Goal: Task Accomplishment & Management: Use online tool/utility

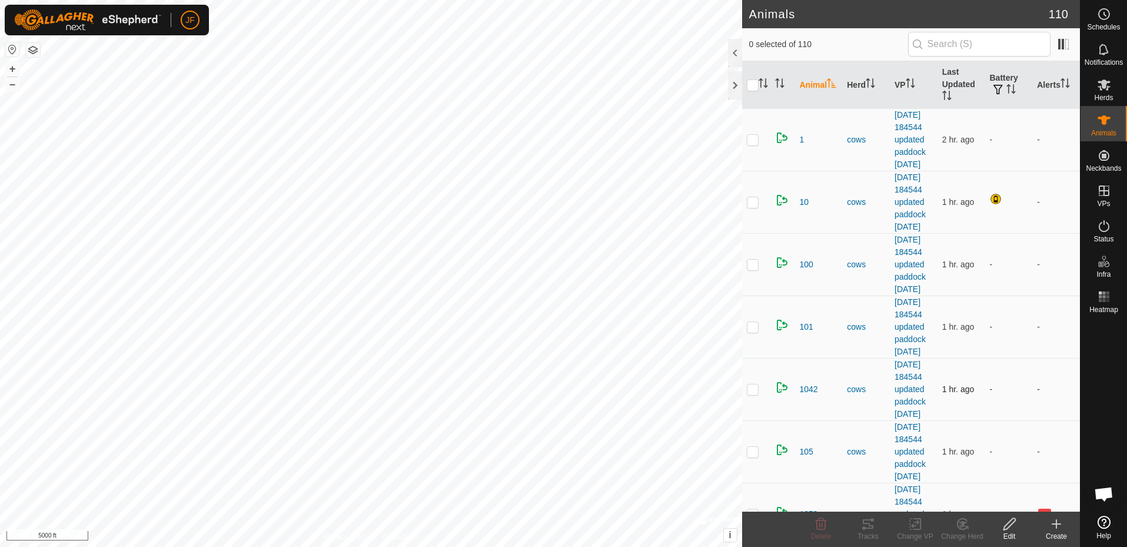
click at [836, 464] on div "Animals 110 0 selected of 110 Animal Herd VP Last Updated Battery Alerts 1 cows…" at bounding box center [540, 273] width 1080 height 547
click at [865, 299] on div "Animals 110 0 selected of 110 Animal Herd VP Last Updated Battery Alerts 1 cows…" at bounding box center [540, 273] width 1080 height 547
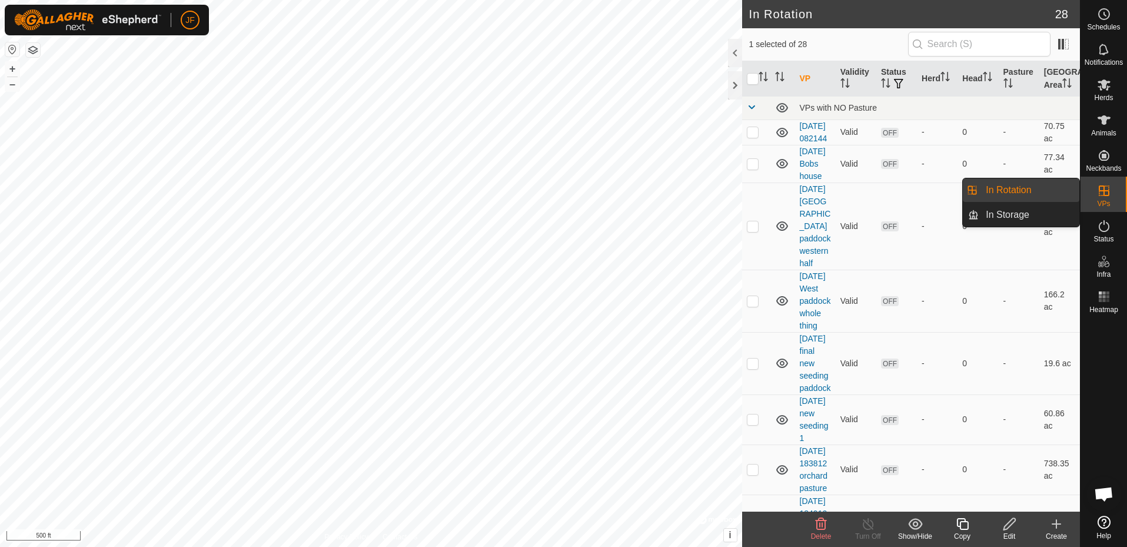
click at [1097, 182] on es-virtualpaddocks-svg-icon at bounding box center [1103, 190] width 21 height 19
click at [1111, 195] on es-virtualpaddocks-svg-icon at bounding box center [1103, 190] width 21 height 19
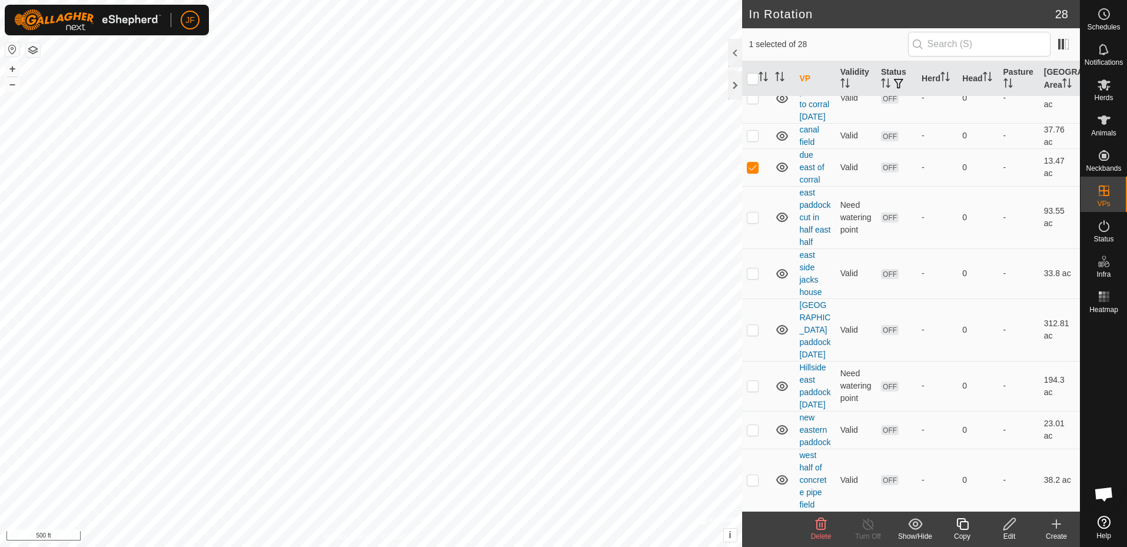
scroll to position [1518, 0]
click at [820, 522] on icon at bounding box center [821, 524] width 14 height 14
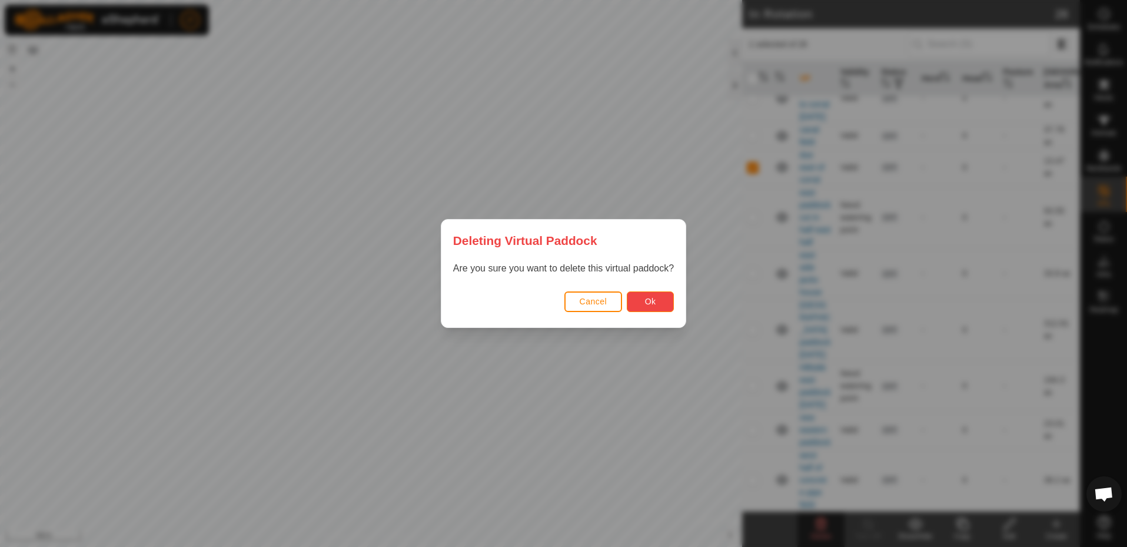
click at [647, 299] on span "Ok" at bounding box center [650, 301] width 11 height 9
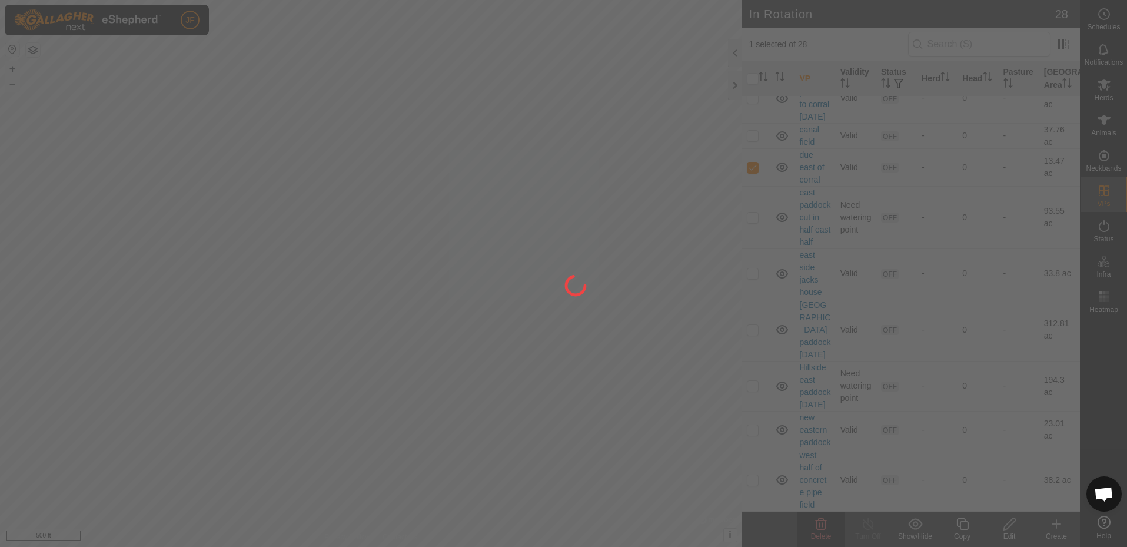
checkbox input "false"
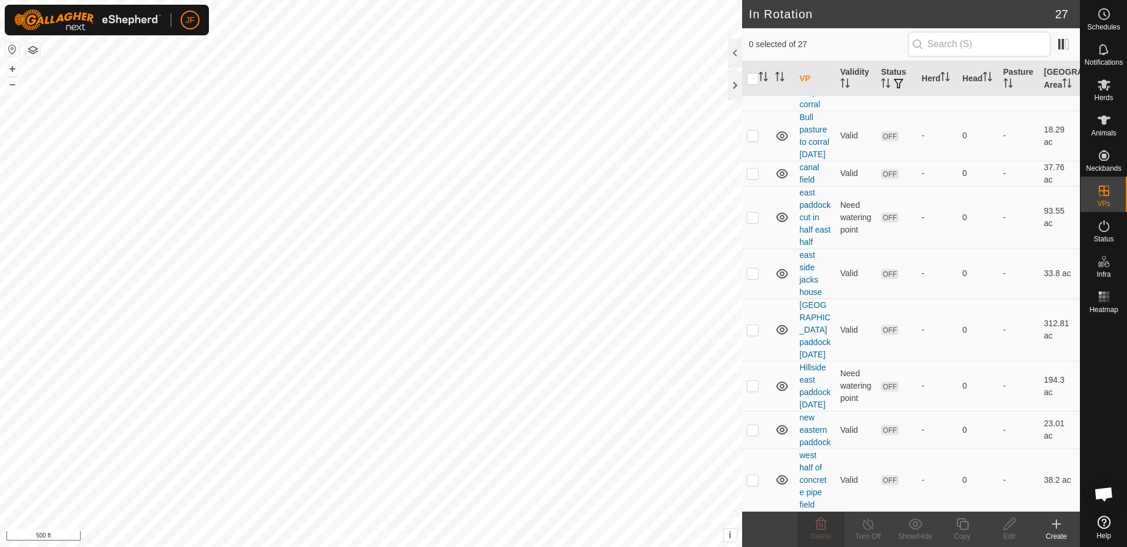
checkbox input "true"
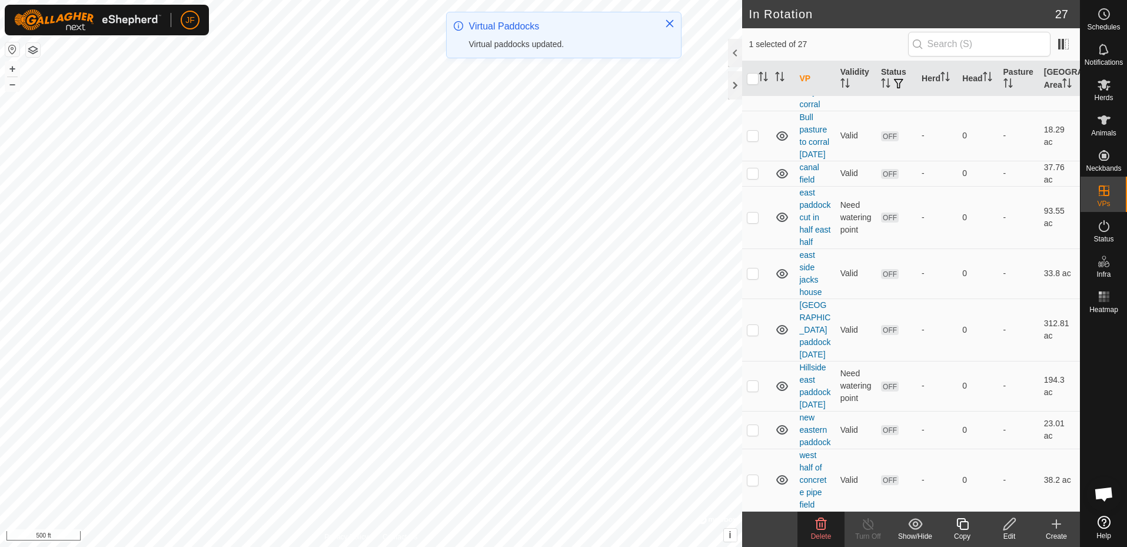
checkbox input "false"
checkbox input "true"
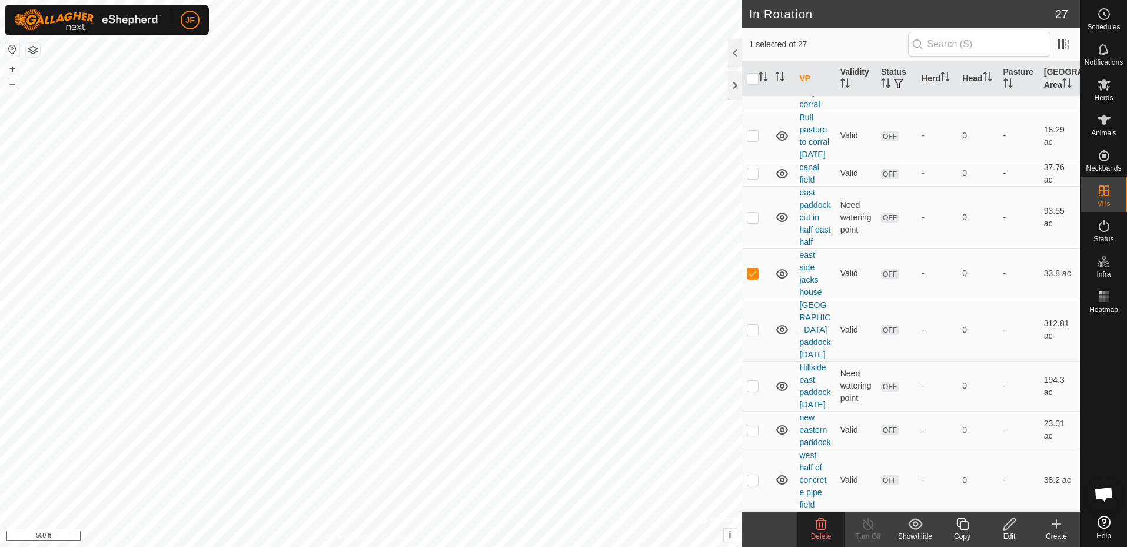
checkbox input "true"
checkbox input "false"
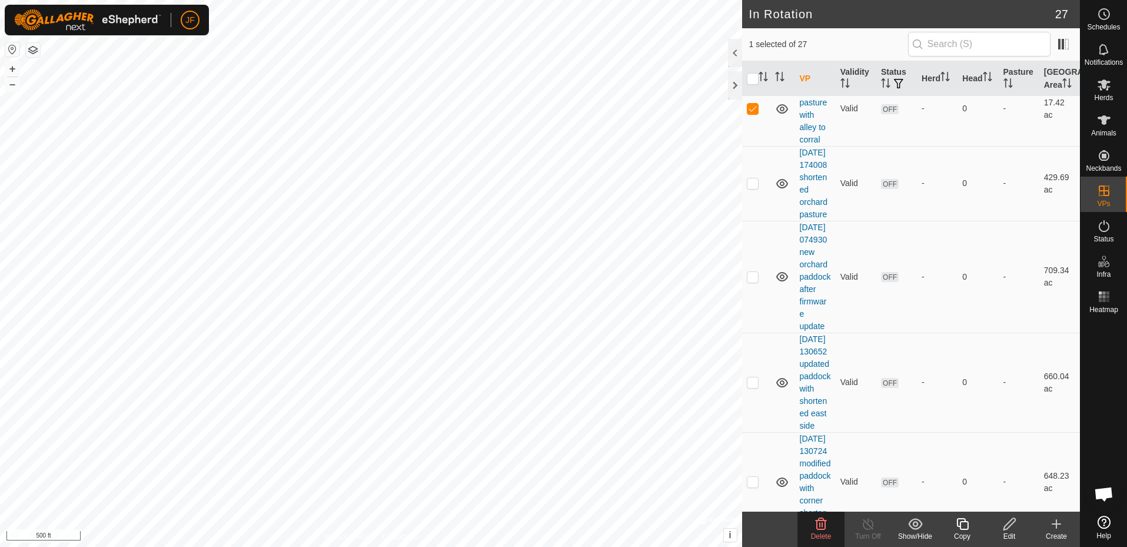
scroll to position [588, 0]
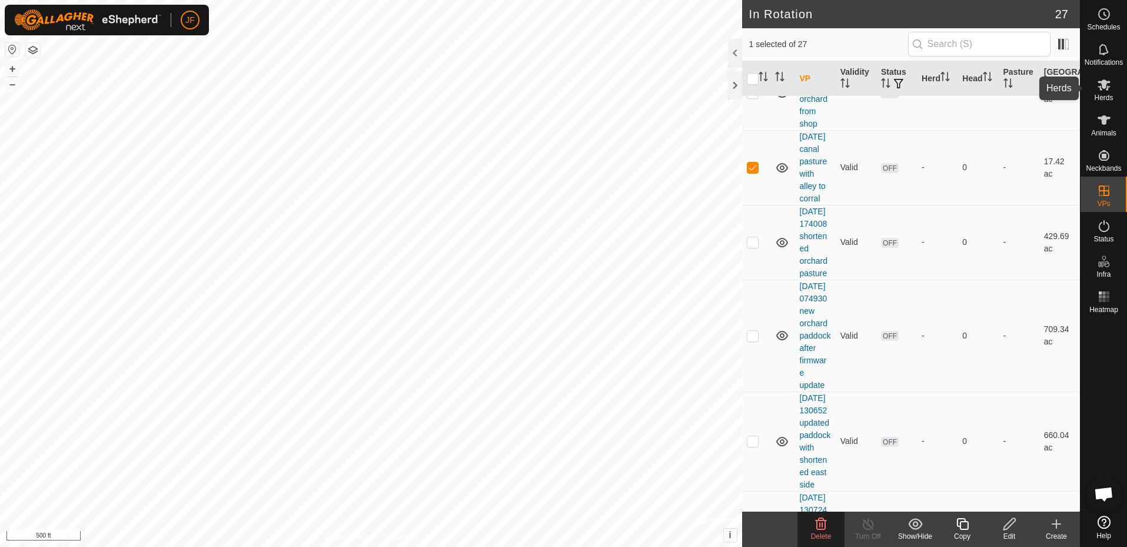
click at [1104, 84] on icon at bounding box center [1103, 84] width 13 height 11
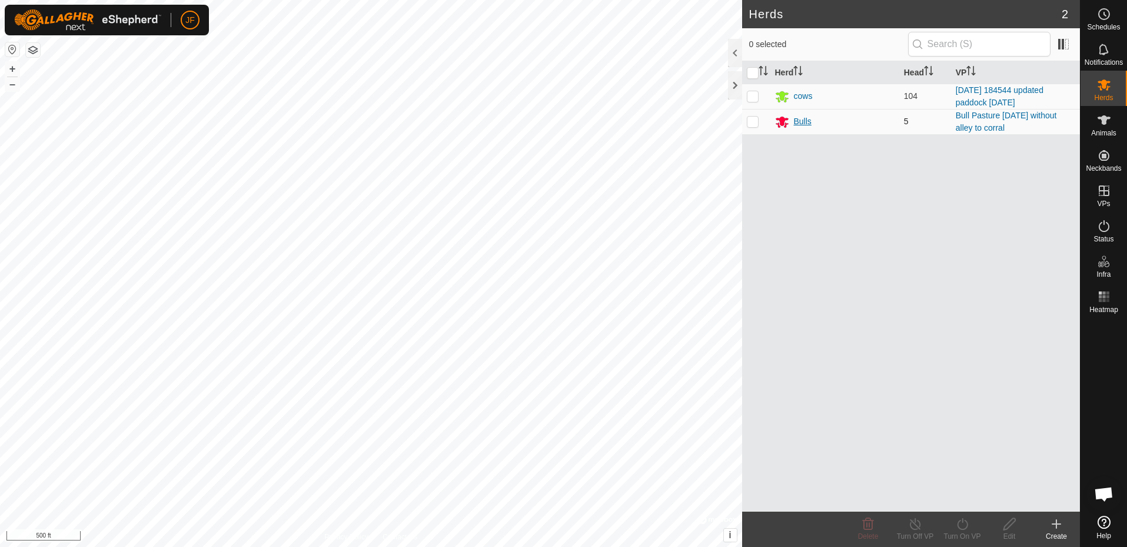
click at [796, 121] on div "Bulls" at bounding box center [803, 121] width 18 height 12
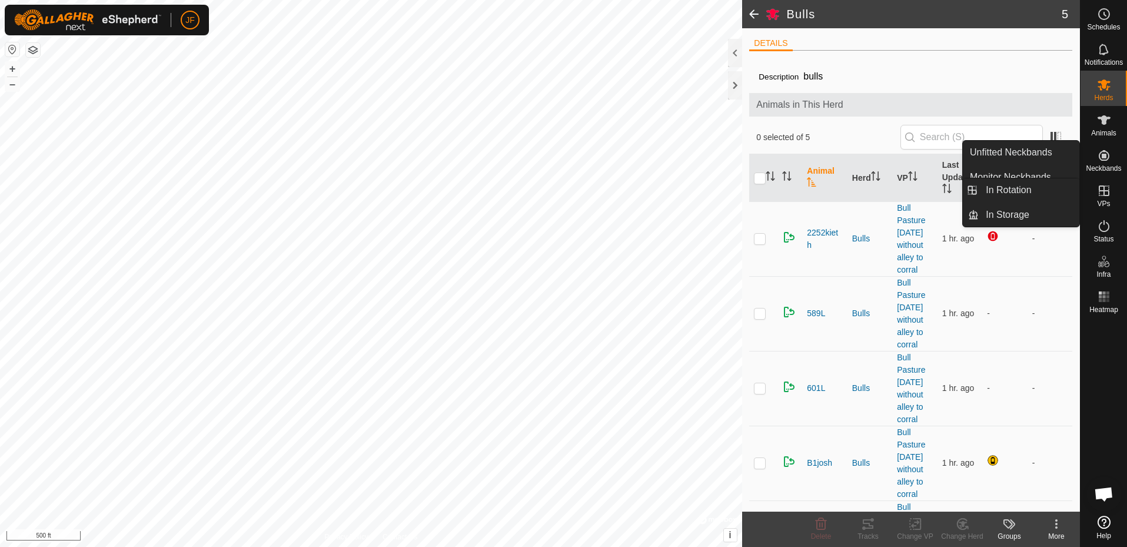
click at [1100, 191] on icon at bounding box center [1104, 190] width 11 height 11
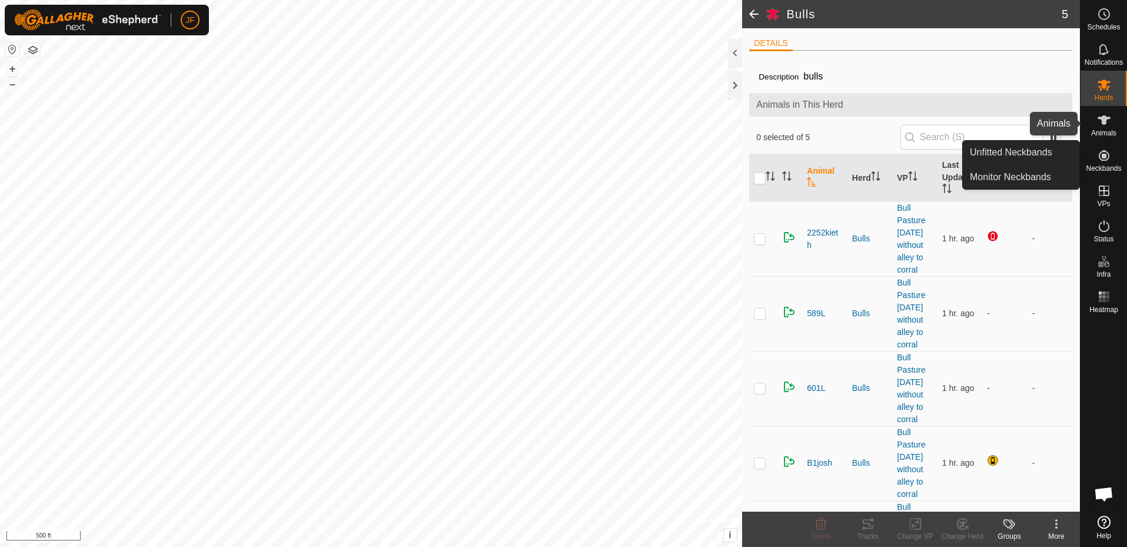
click at [1107, 128] on es-animals-svg-icon at bounding box center [1103, 120] width 21 height 19
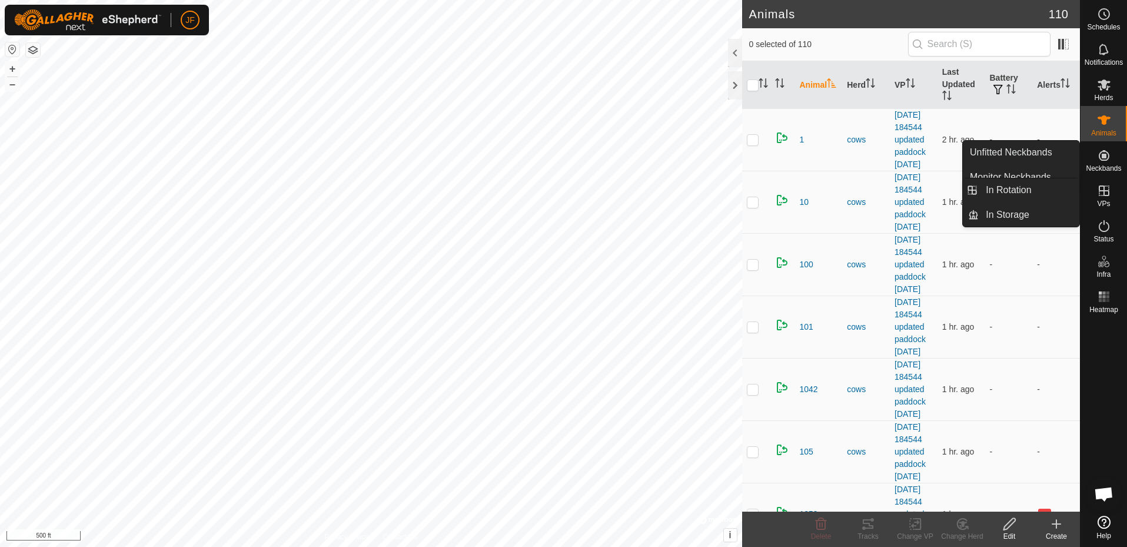
click at [1102, 190] on icon at bounding box center [1104, 190] width 11 height 11
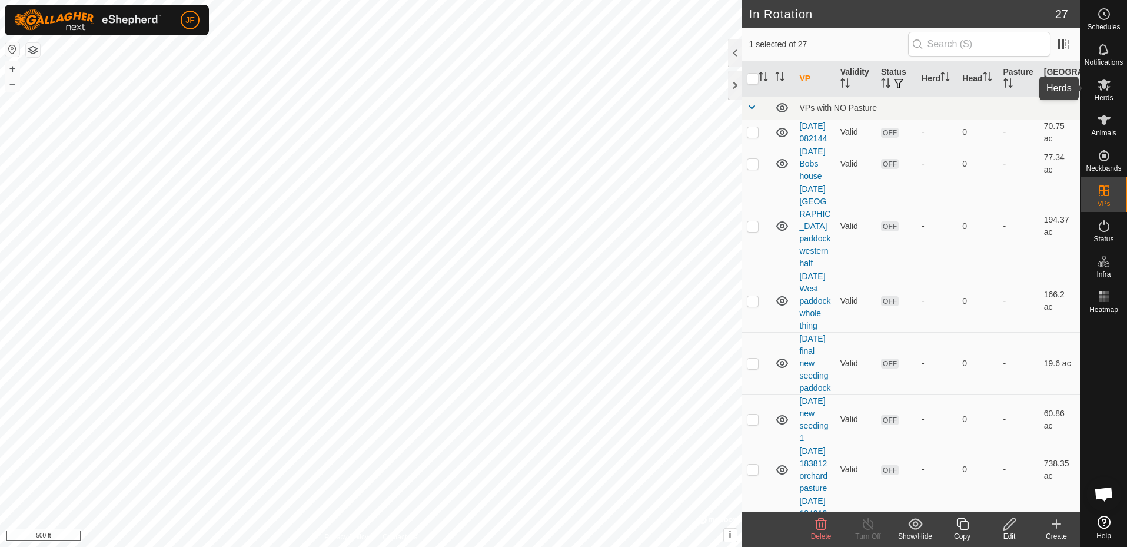
click at [1106, 83] on icon at bounding box center [1103, 84] width 13 height 11
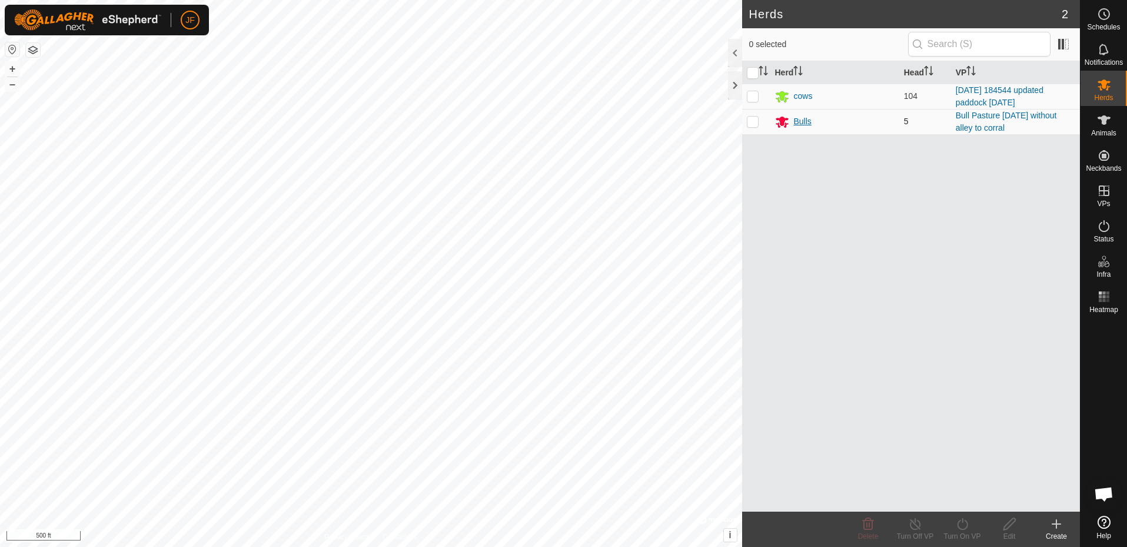
click at [800, 122] on div "Bulls" at bounding box center [803, 121] width 18 height 12
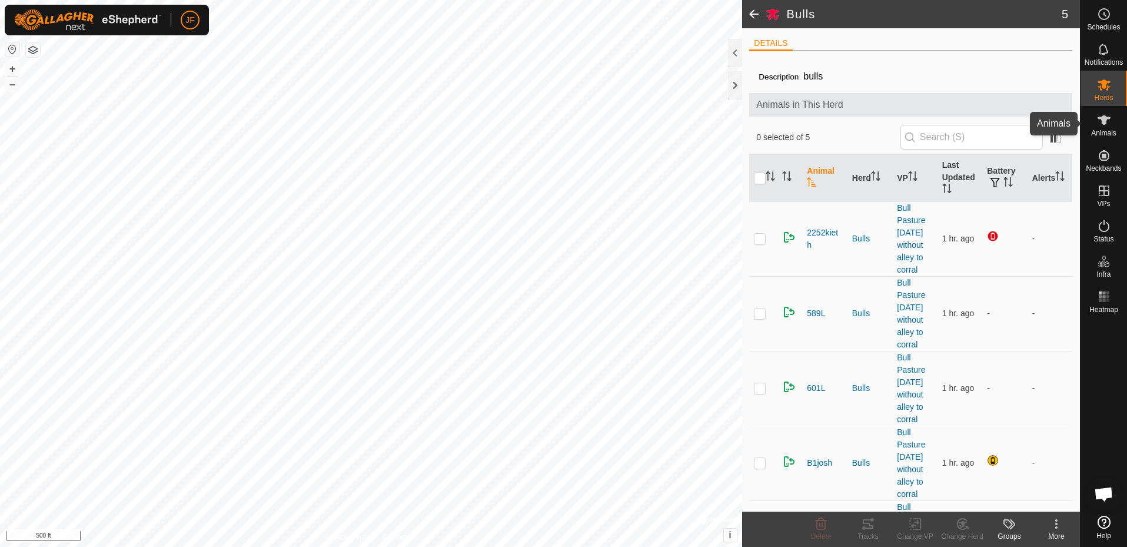
click at [1105, 121] on icon at bounding box center [1103, 119] width 13 height 9
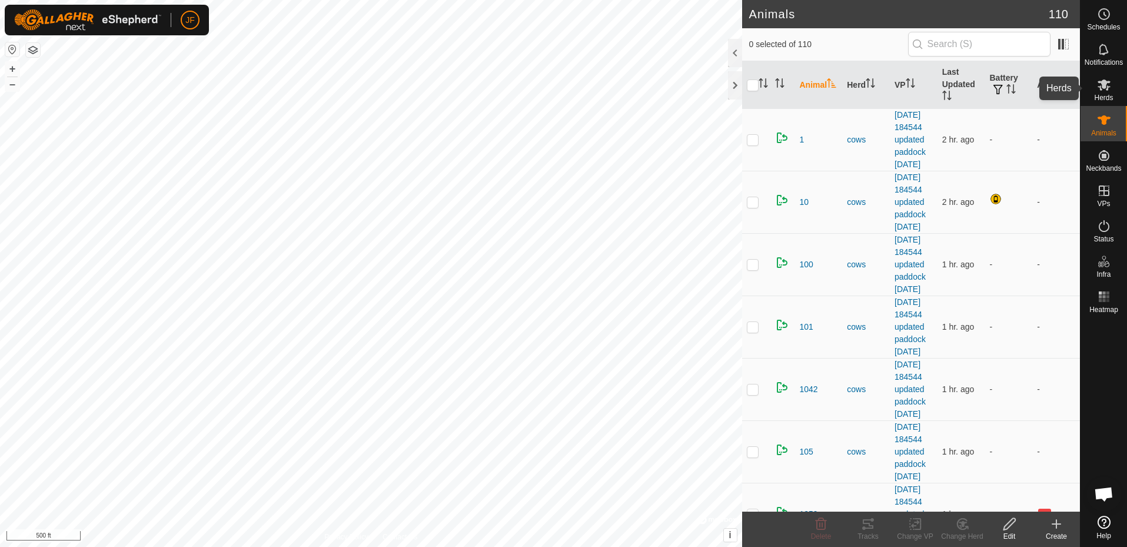
click at [1102, 87] on icon at bounding box center [1103, 84] width 13 height 11
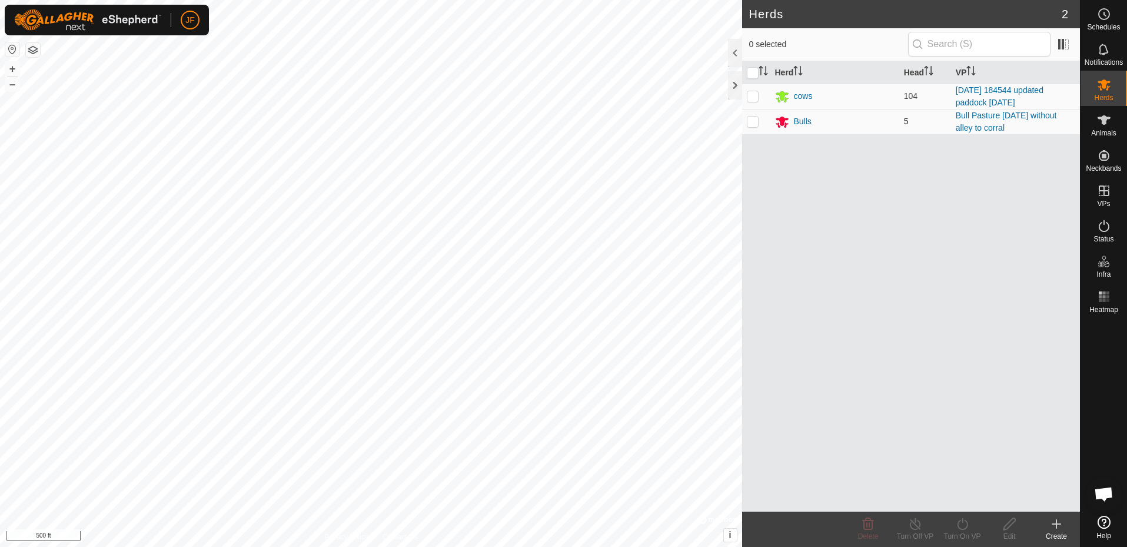
click at [748, 123] on p-checkbox at bounding box center [753, 121] width 12 height 9
checkbox input "true"
click at [961, 522] on icon at bounding box center [962, 524] width 15 height 14
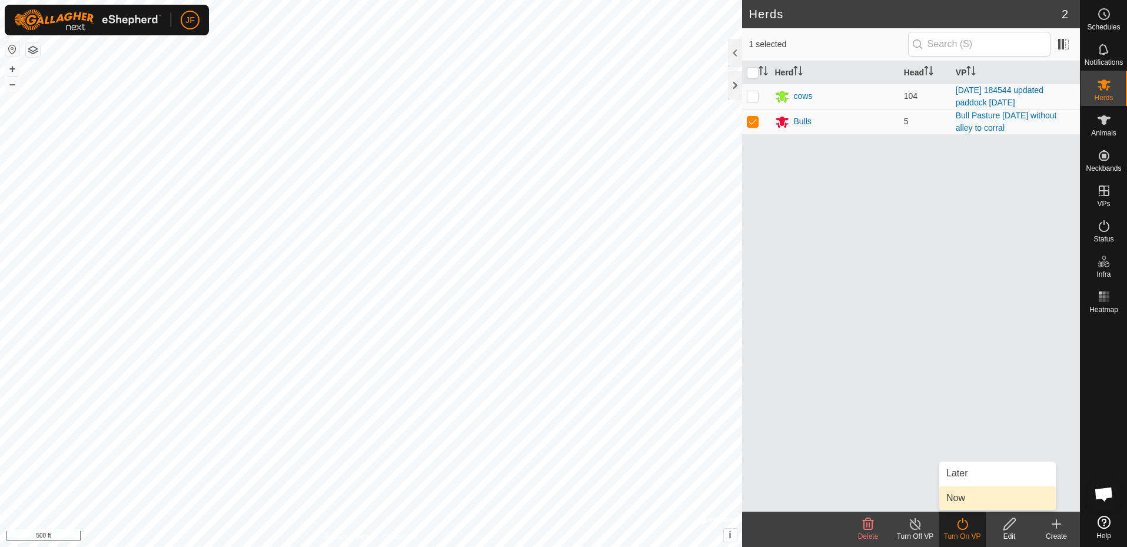
click at [957, 498] on link "Now" at bounding box center [997, 498] width 117 height 24
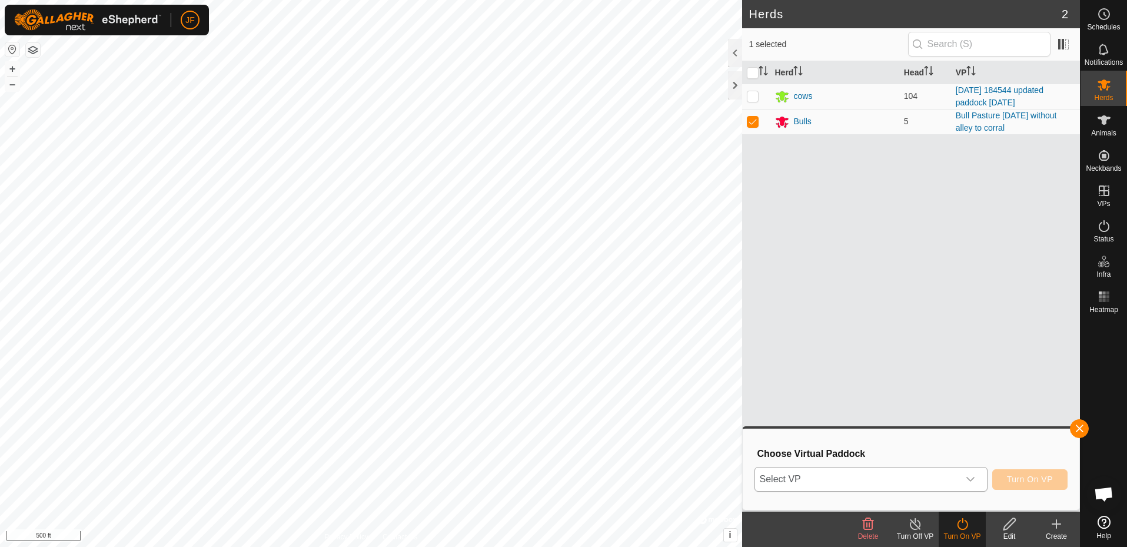
click at [975, 474] on icon "dropdown trigger" at bounding box center [970, 478] width 9 height 9
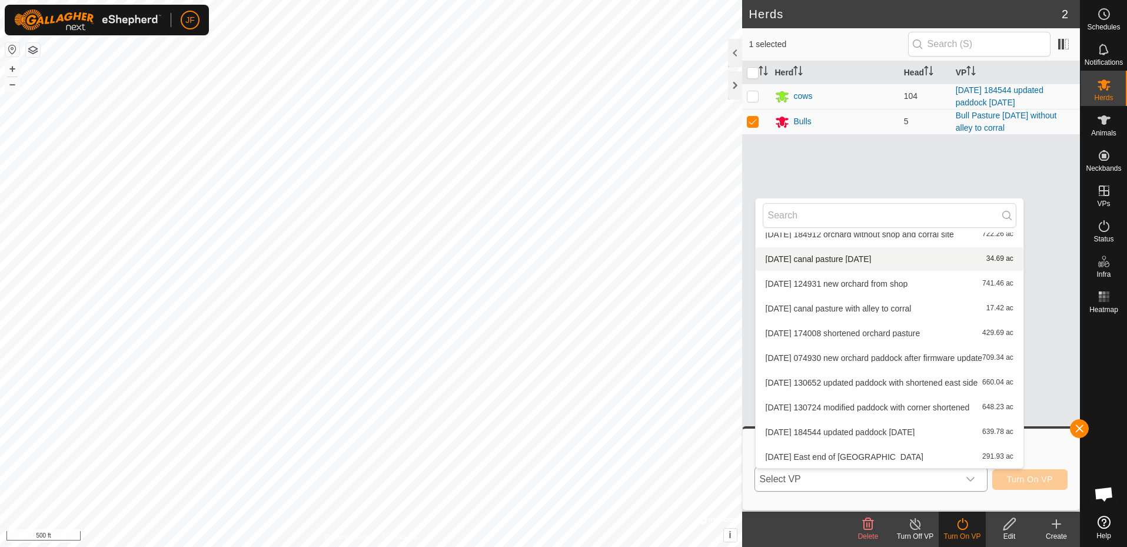
scroll to position [219, 0]
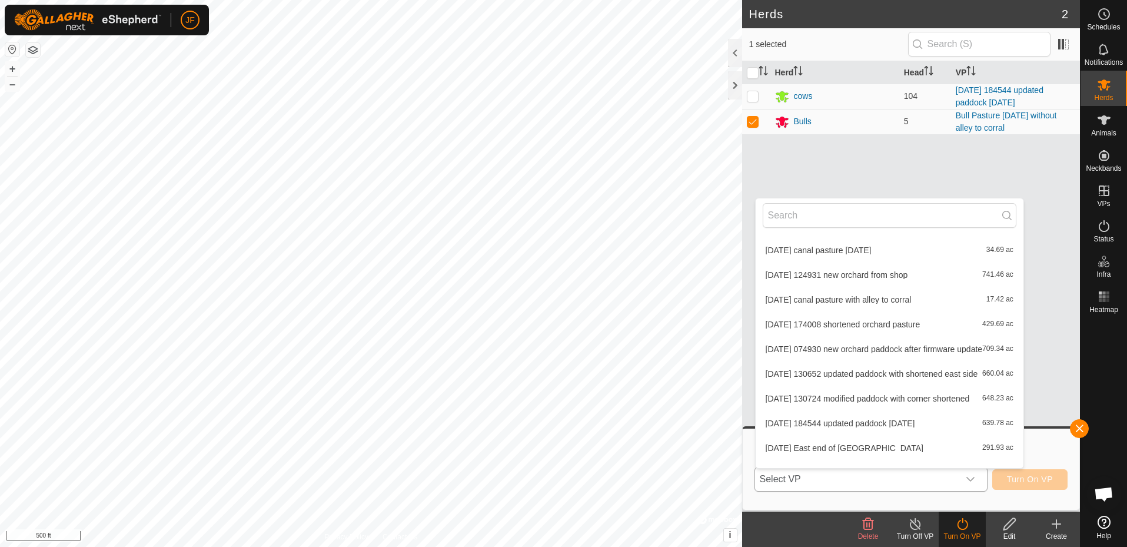
click at [895, 300] on li "[DATE] canal pasture with alley to corral 17.42 ac" at bounding box center [890, 300] width 268 height 24
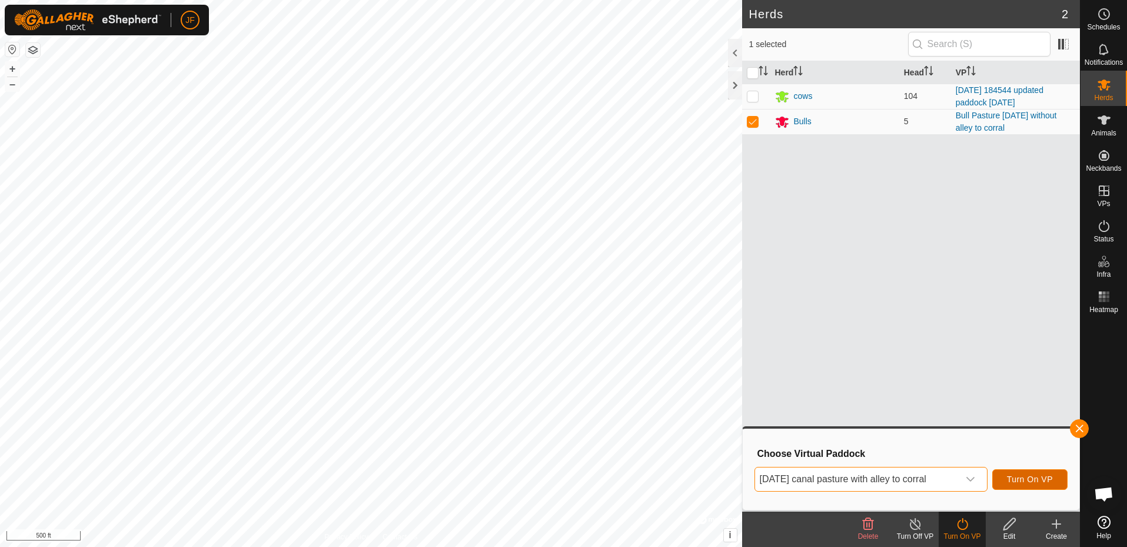
click at [1014, 474] on span "Turn On VP" at bounding box center [1030, 478] width 46 height 9
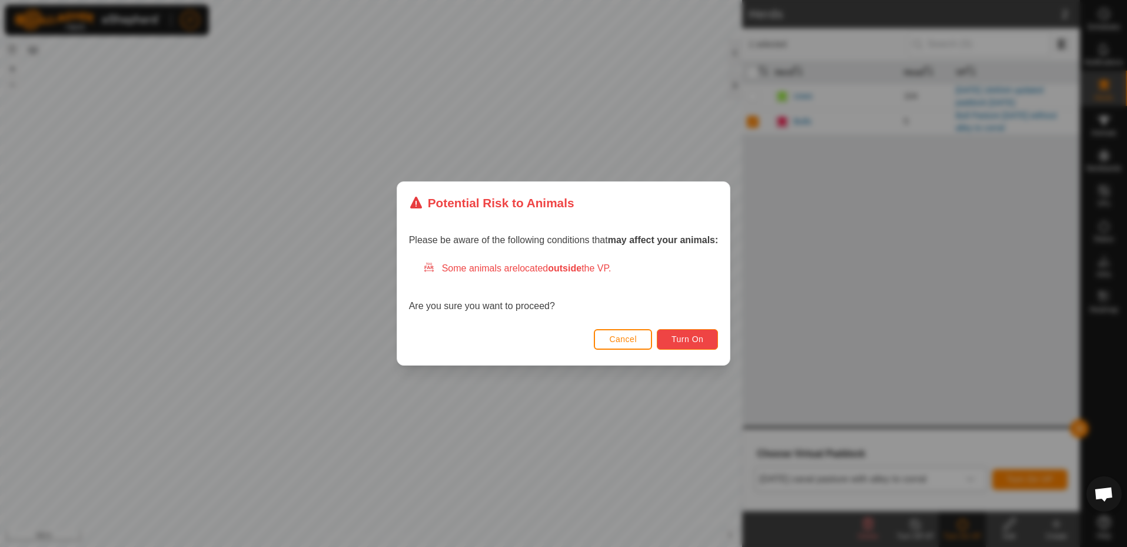
click at [690, 340] on span "Turn On" at bounding box center [687, 338] width 32 height 9
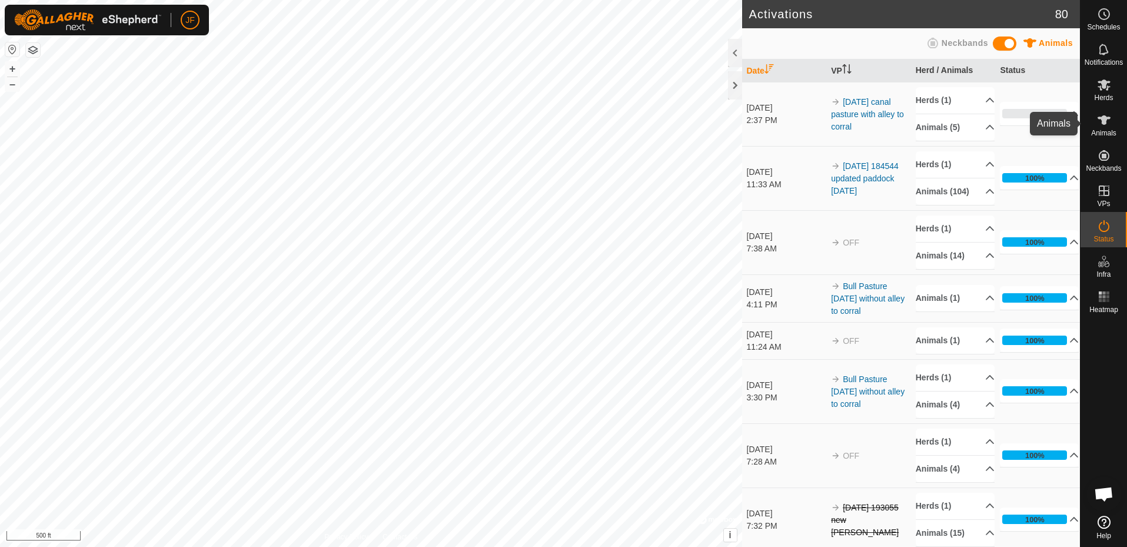
click at [1104, 123] on icon at bounding box center [1103, 119] width 13 height 9
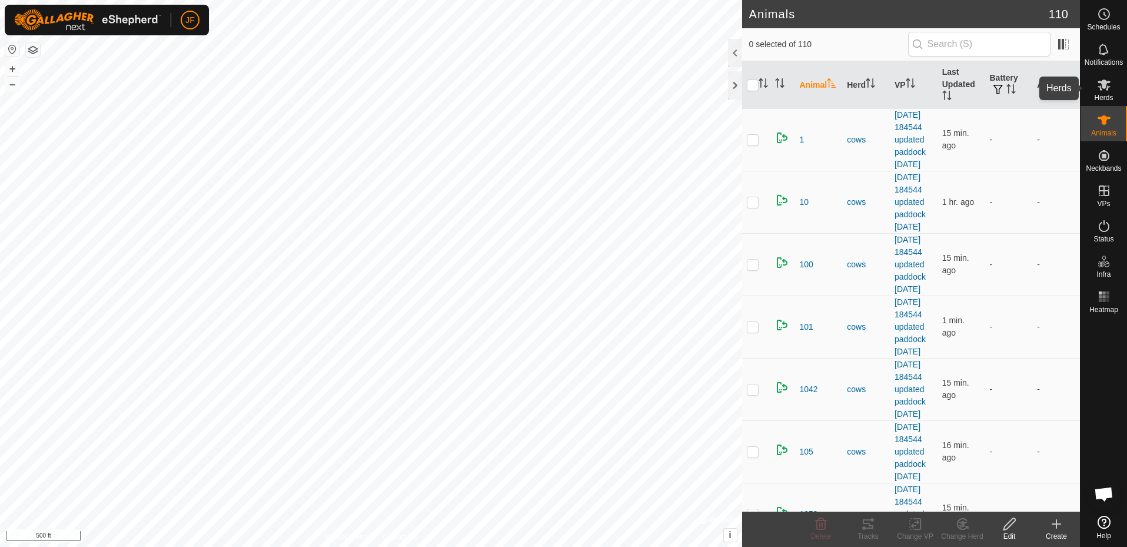
click at [1100, 85] on icon at bounding box center [1104, 85] width 14 height 14
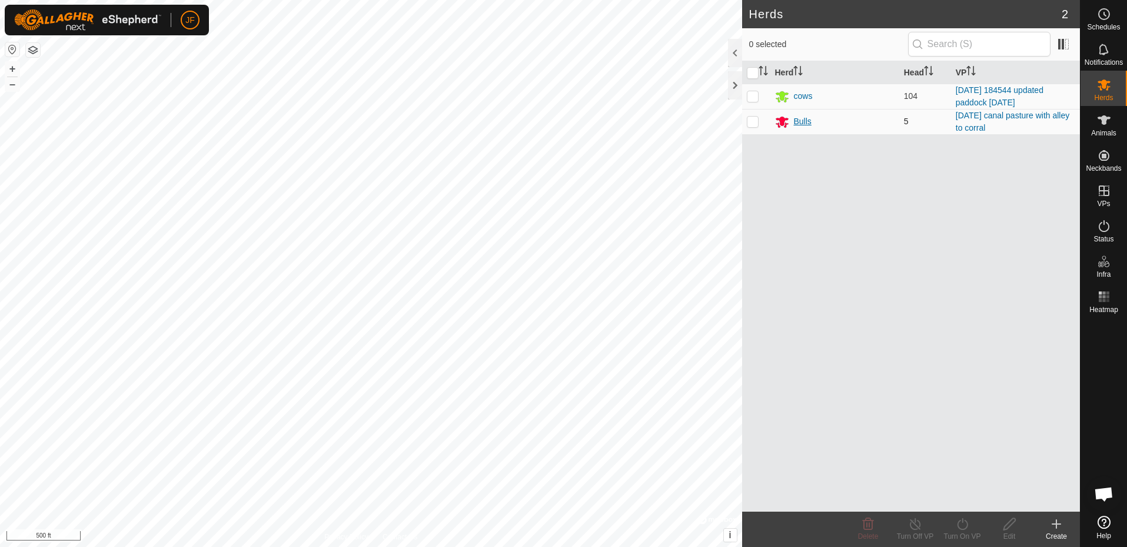
click at [799, 121] on div "Bulls" at bounding box center [803, 121] width 18 height 12
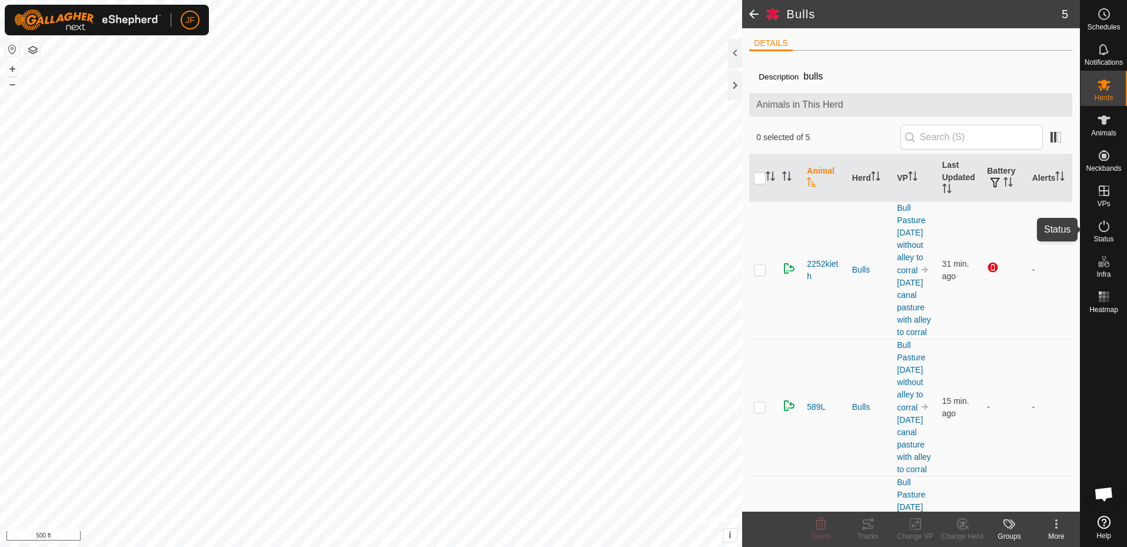
click at [1101, 227] on icon at bounding box center [1104, 226] width 14 height 14
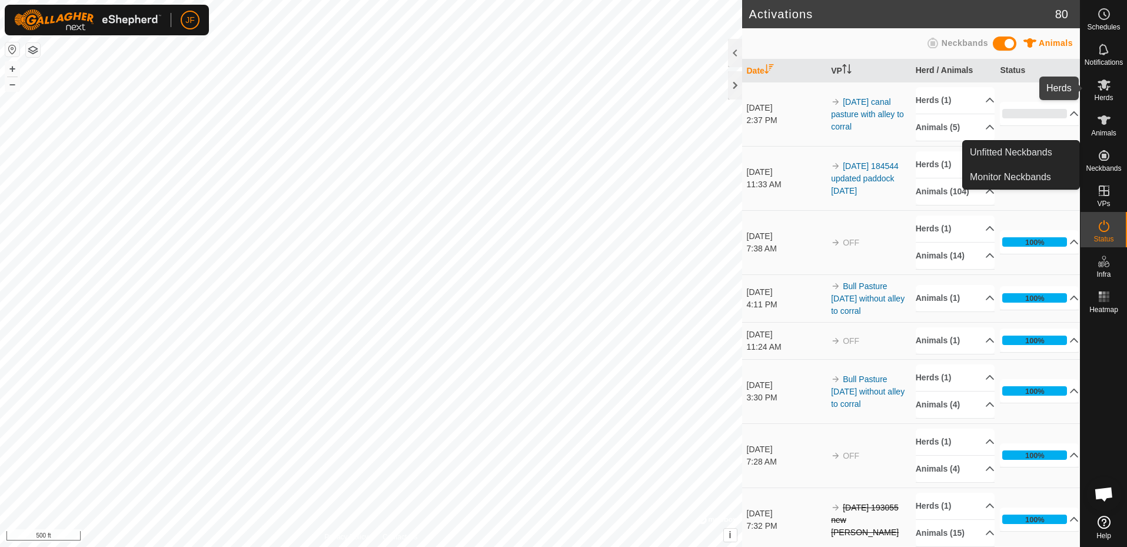
click at [1104, 91] on icon at bounding box center [1104, 85] width 14 height 14
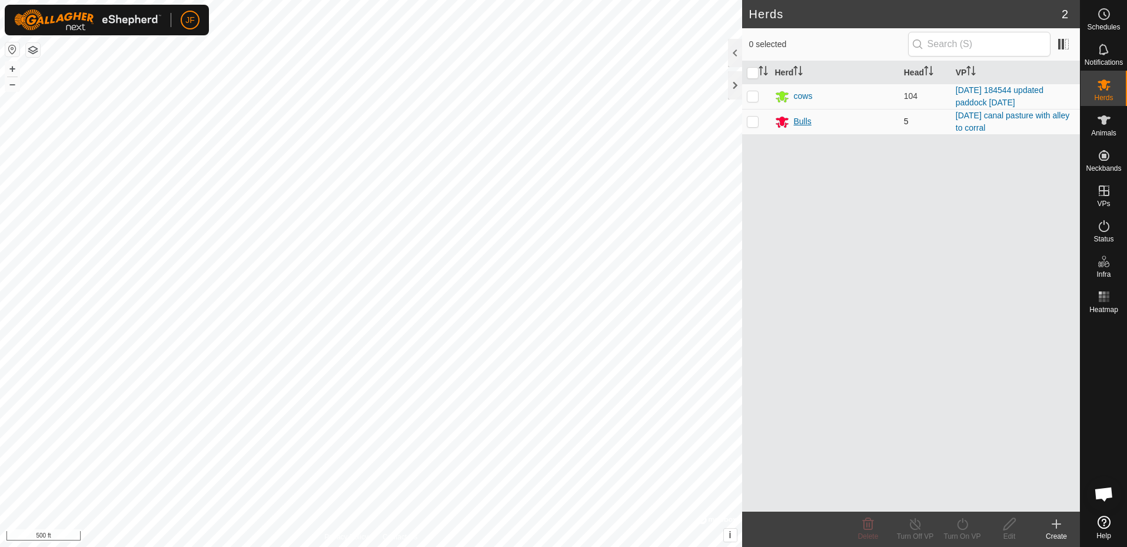
click at [797, 117] on div "Bulls" at bounding box center [803, 121] width 18 height 12
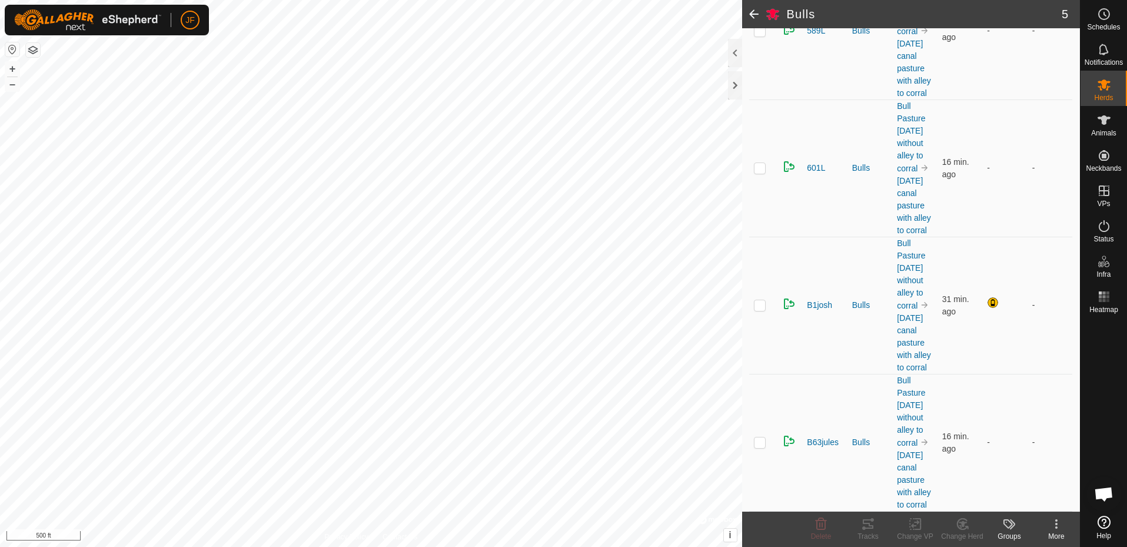
scroll to position [500, 0]
